Goal: Transaction & Acquisition: Obtain resource

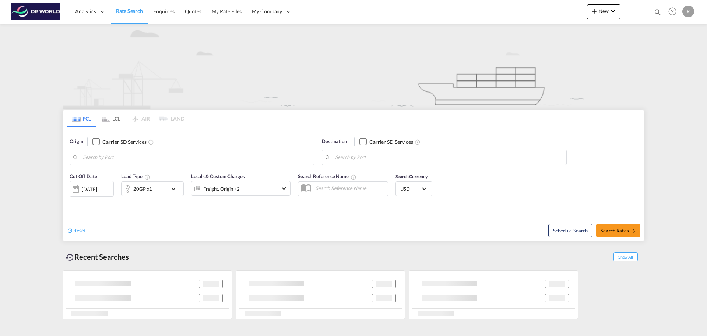
type input "[GEOGRAPHIC_DATA], [GEOGRAPHIC_DATA], USDET"
type input "[PERSON_NAME] ([PERSON_NAME]), [GEOGRAPHIC_DATA]"
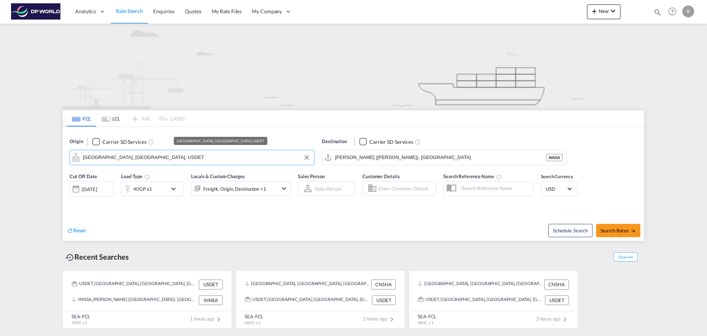
click at [266, 160] on input "[GEOGRAPHIC_DATA], [GEOGRAPHIC_DATA], USDET" at bounding box center [197, 157] width 228 height 11
click at [308, 160] on button "Clear Input" at bounding box center [306, 157] width 11 height 11
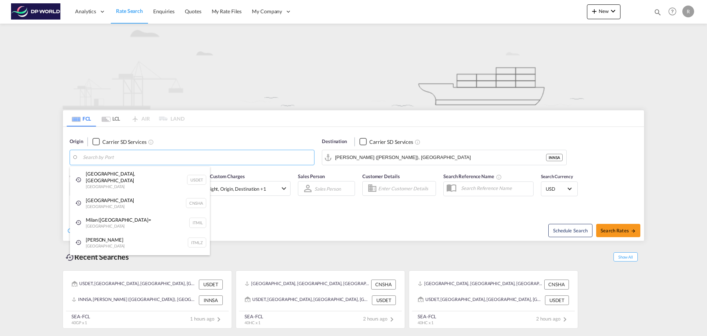
paste input "Yantian"
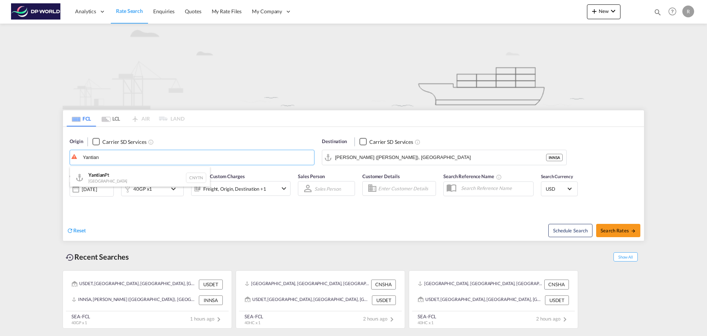
type input "Yantian"
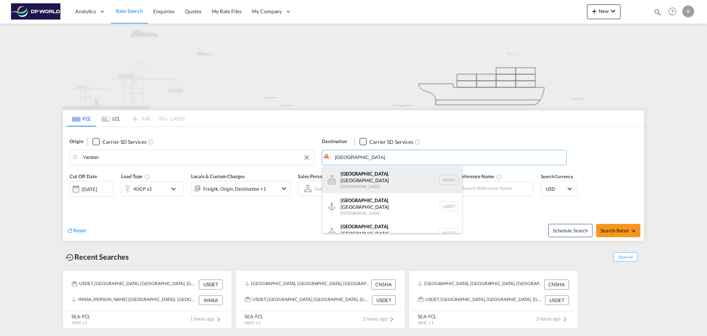
click at [375, 185] on div "[GEOGRAPHIC_DATA] , [GEOGRAPHIC_DATA] [GEOGRAPHIC_DATA] USDET" at bounding box center [392, 179] width 140 height 27
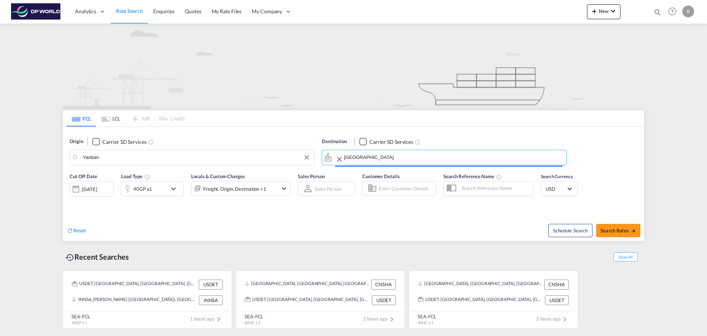
type input "[GEOGRAPHIC_DATA], [GEOGRAPHIC_DATA], USDET"
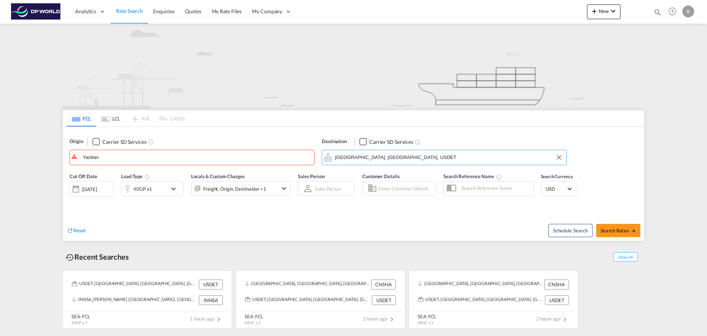
click at [97, 188] on div "[DATE]" at bounding box center [89, 189] width 15 height 7
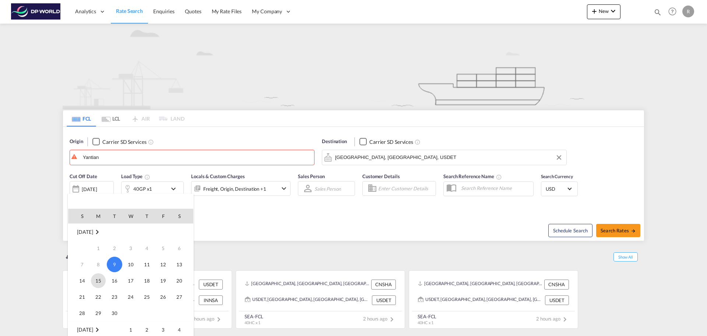
click at [100, 284] on span "15" at bounding box center [98, 280] width 15 height 15
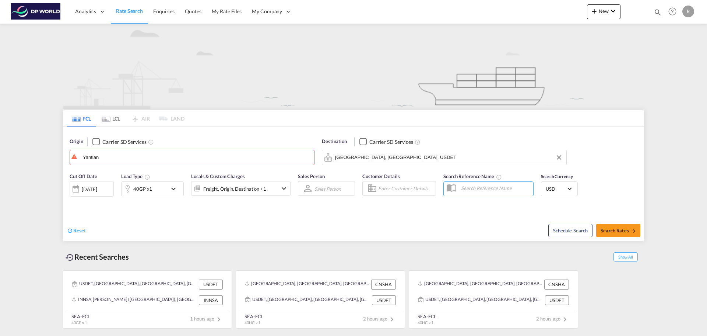
click at [133, 220] on div "Reset" at bounding box center [211, 224] width 289 height 20
click at [165, 150] on md-input-container "Yantian" at bounding box center [192, 157] width 244 height 15
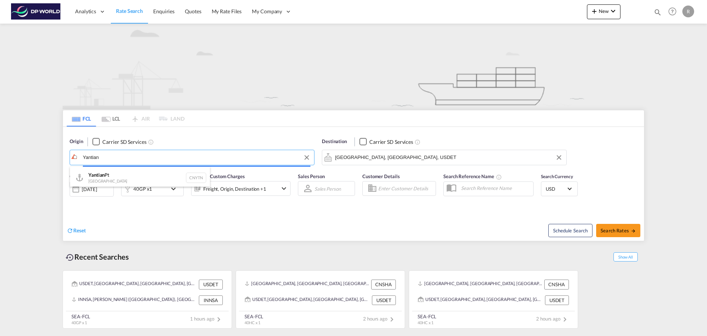
click at [127, 154] on body "Analytics Dashboard Rate Search Enquiries Quotes My Rate Files My Company" at bounding box center [353, 168] width 707 height 336
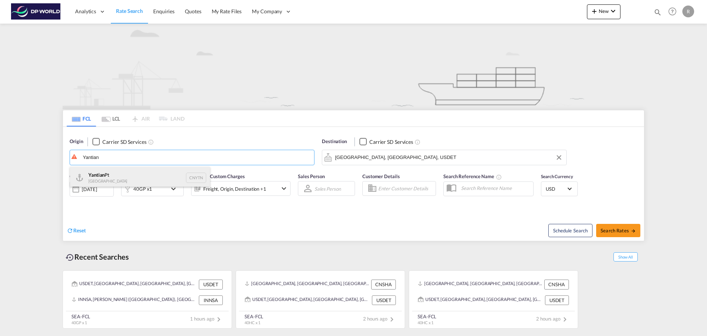
click at [103, 174] on div "Yantian Pt China CNYTN" at bounding box center [140, 177] width 140 height 22
type input "Yantian Pt, CNYTN"
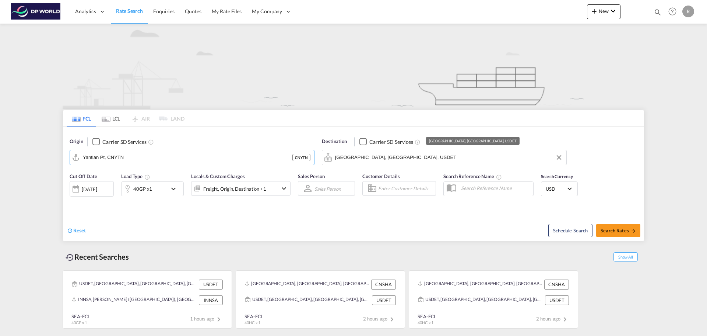
click at [443, 158] on input "[GEOGRAPHIC_DATA], [GEOGRAPHIC_DATA], USDET" at bounding box center [449, 157] width 228 height 11
click at [186, 229] on div "Reset" at bounding box center [211, 224] width 289 height 20
click at [164, 191] on div "40GP x1" at bounding box center [145, 188] width 46 height 15
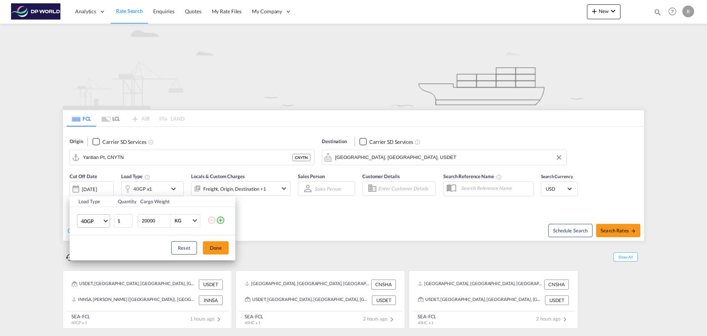
click at [94, 219] on span "40GP" at bounding box center [91, 220] width 21 height 7
click at [100, 238] on md-option "40HC" at bounding box center [100, 238] width 50 height 18
click at [210, 248] on button "Done" at bounding box center [216, 247] width 26 height 13
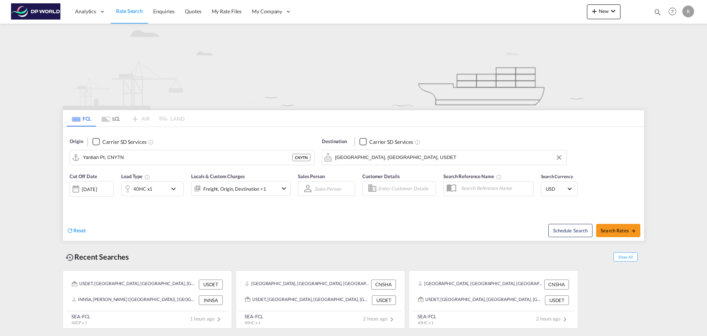
click at [170, 222] on div "Reset" at bounding box center [211, 224] width 289 height 20
click at [626, 231] on span "Search Rates" at bounding box center [618, 230] width 35 height 6
type input "CNYTN to USDET / [DATE]"
